Goal: Check status: Check status

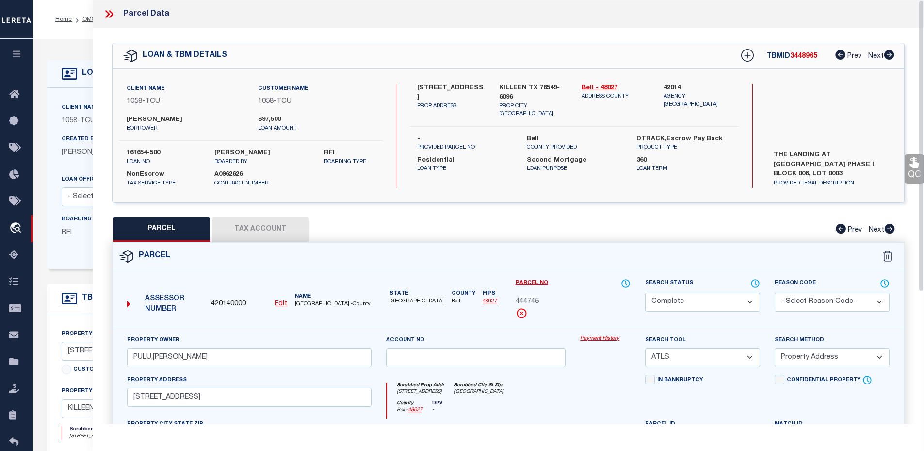
select select "CP"
select select "ATL"
select select "ADD"
select select "100"
select select "10"
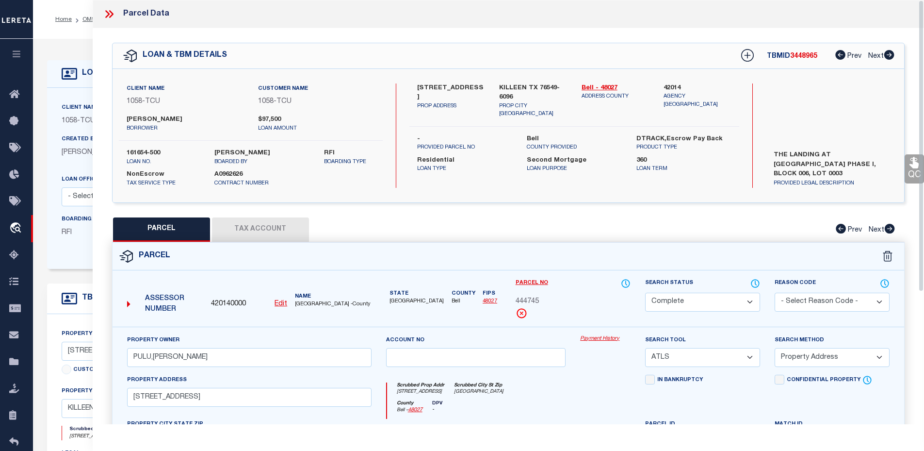
select select "NonEscrow"
click at [107, 14] on icon at bounding box center [109, 14] width 13 height 13
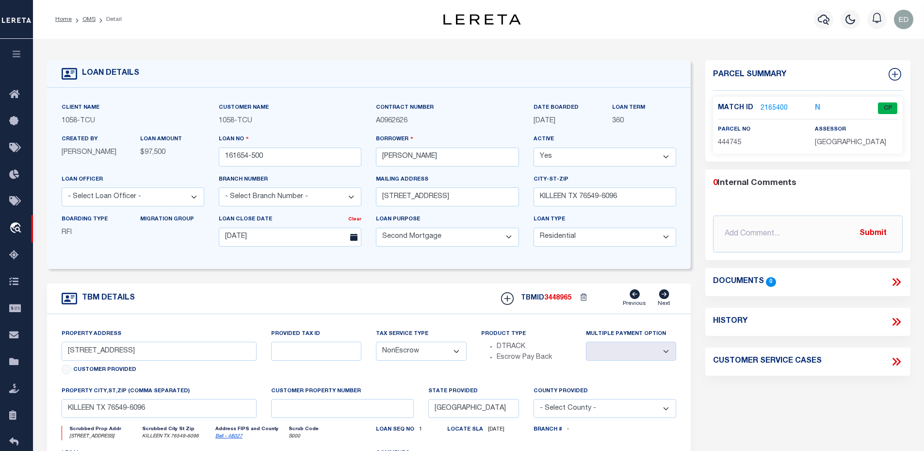
click at [892, 323] on icon at bounding box center [896, 321] width 13 height 13
select select "100"
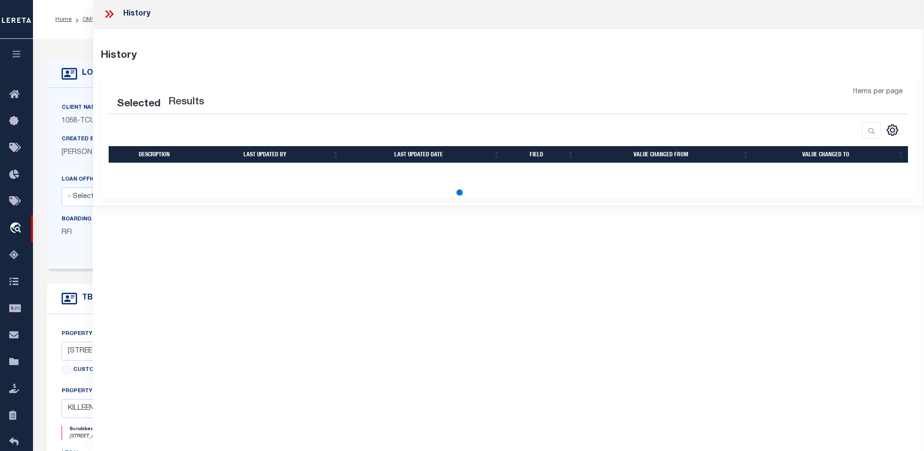
select select "100"
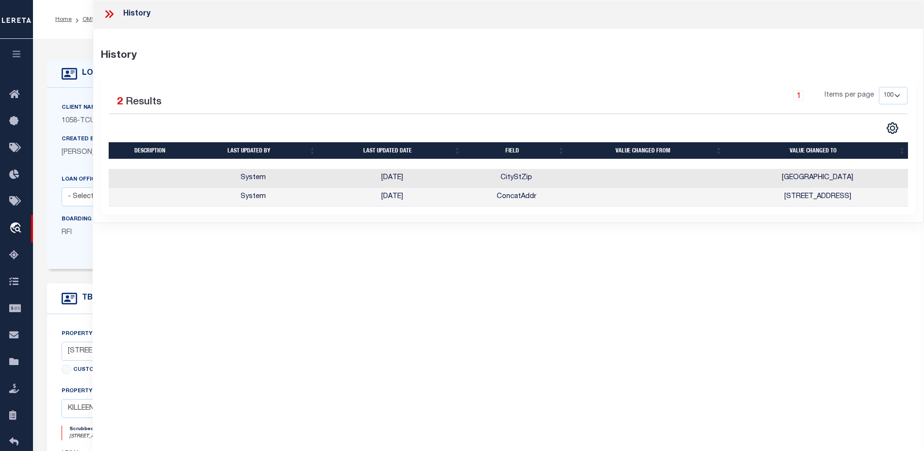
click at [107, 14] on icon at bounding box center [109, 14] width 13 height 13
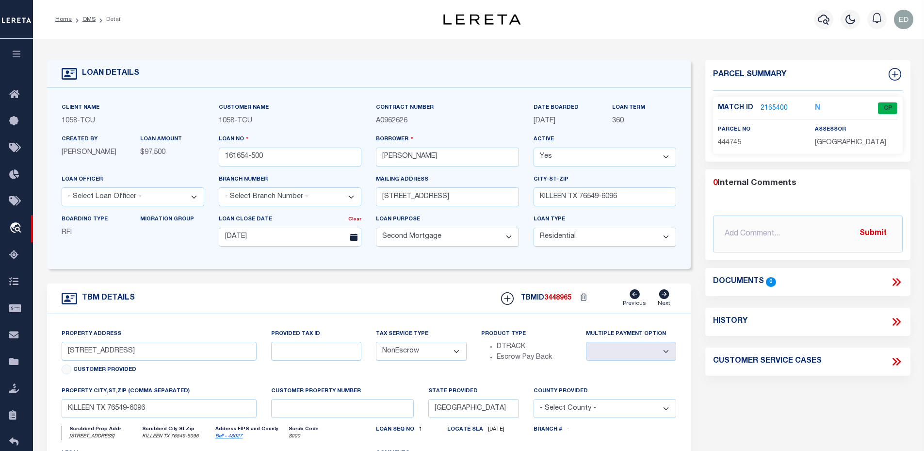
click at [901, 320] on icon at bounding box center [896, 321] width 13 height 13
select select "100"
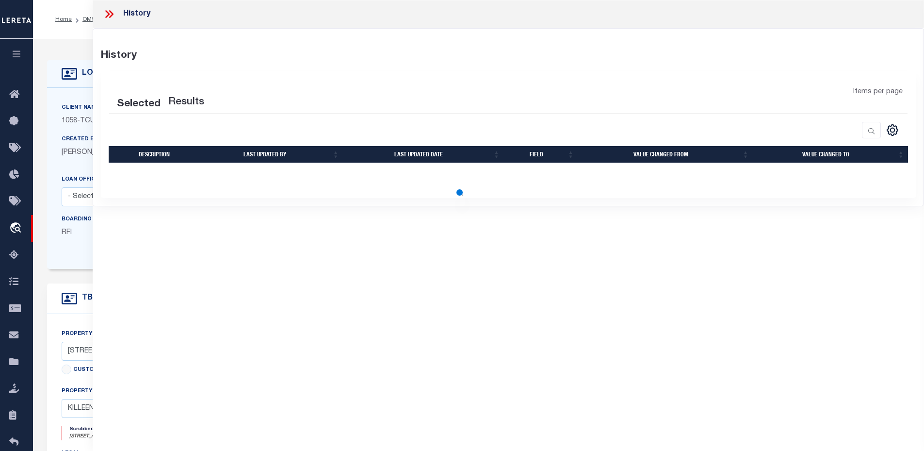
select select "100"
